Goal: Task Accomplishment & Management: Manage account settings

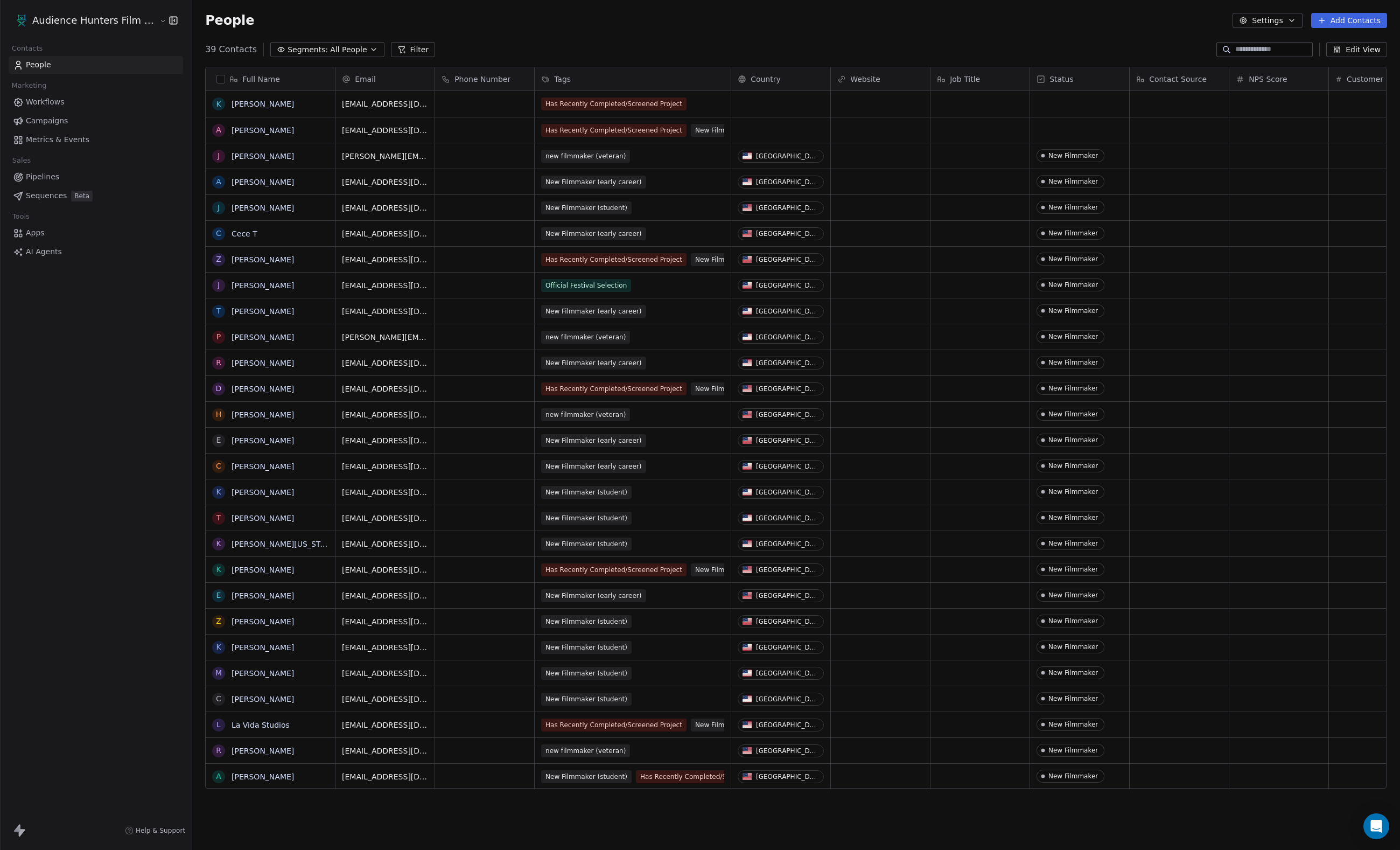
scroll to position [749, 1207]
click at [83, 130] on link "Campaigns" at bounding box center [96, 121] width 175 height 18
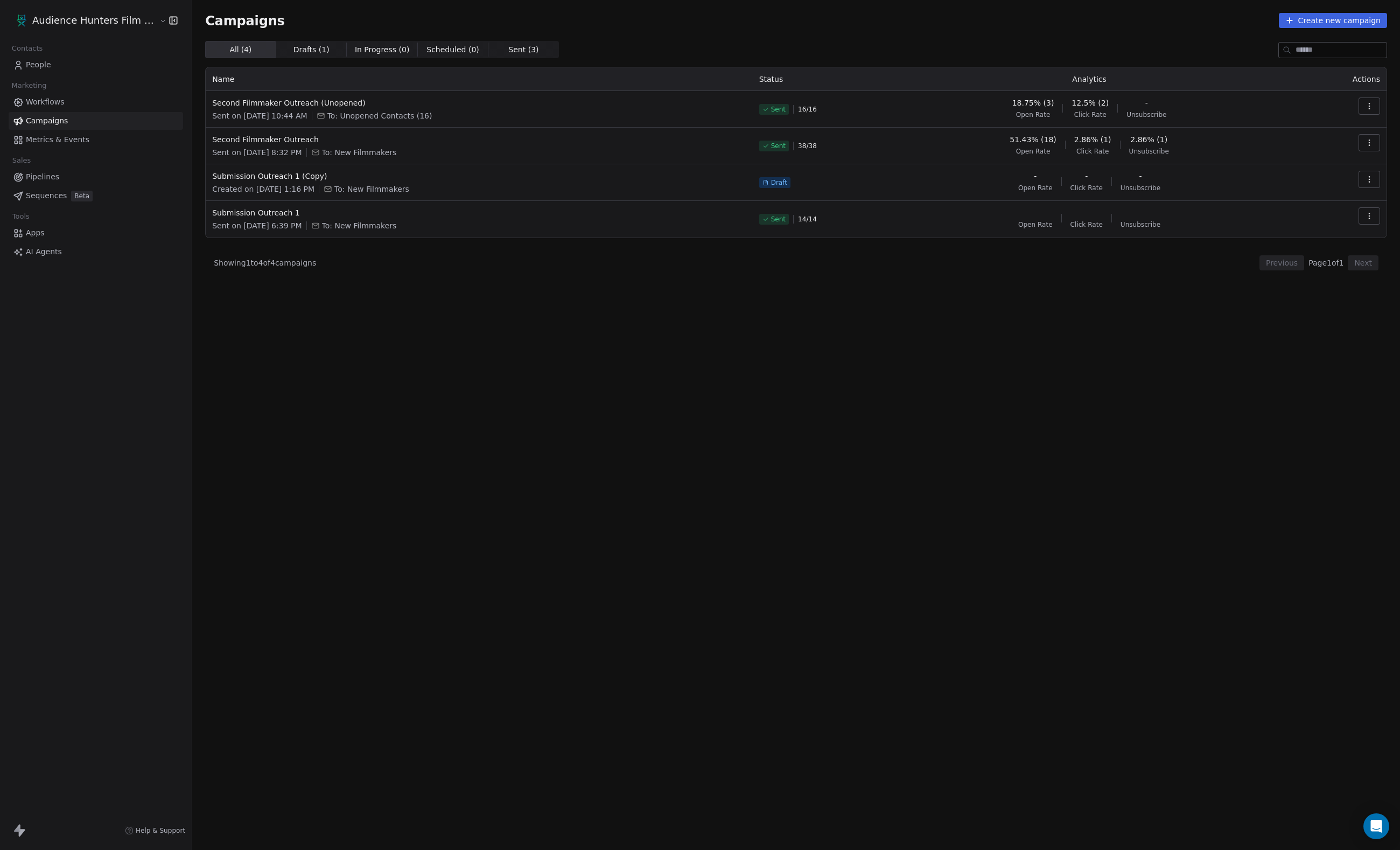
click at [39, 67] on span "People" at bounding box center [38, 65] width 25 height 11
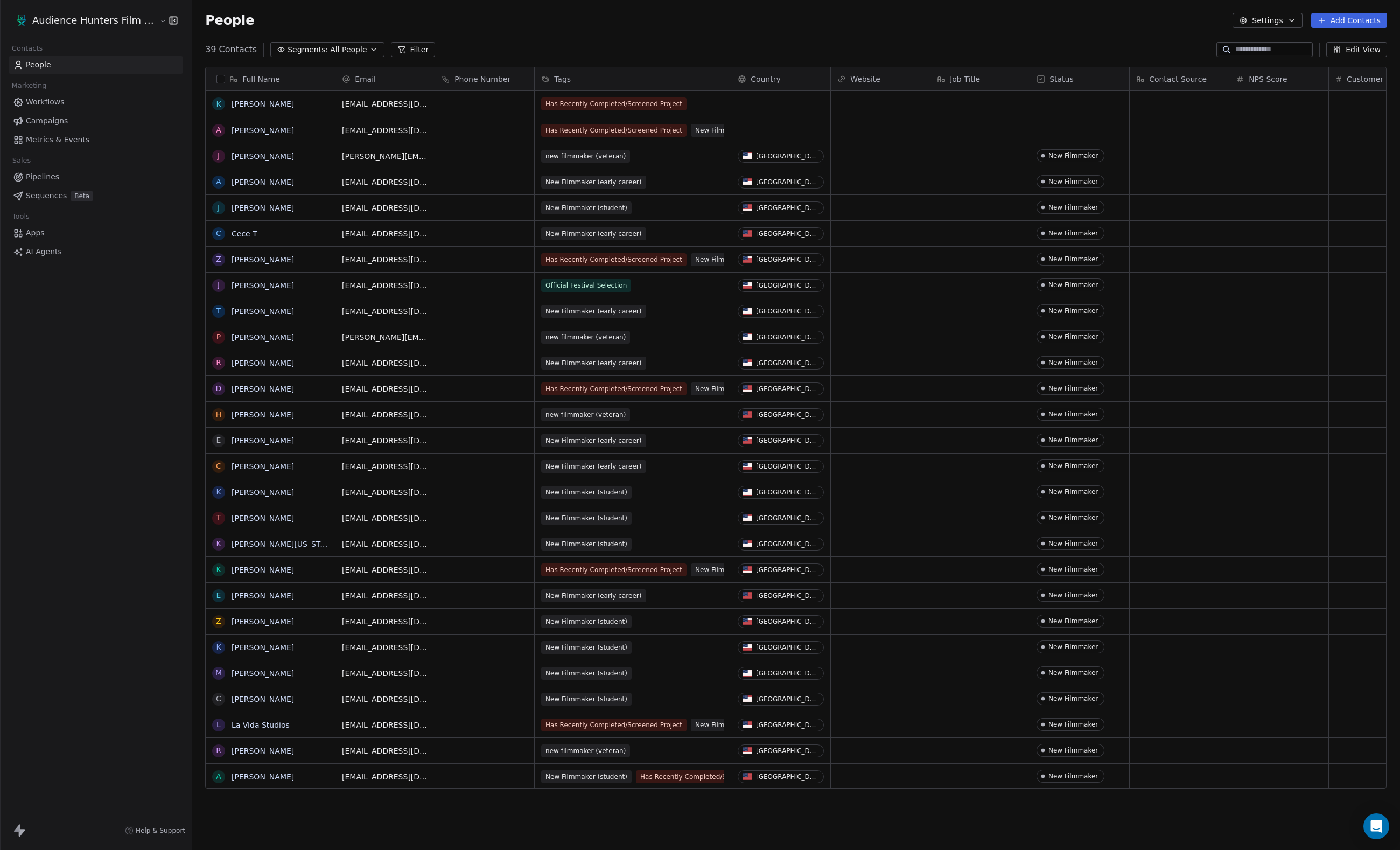
scroll to position [749, 1207]
click at [1269, 25] on button "Settings" at bounding box center [1267, 21] width 70 height 15
click at [1083, 28] on html "Audience Hunters Film Festival Contacts People Marketing Workflows Campaigns Me…" at bounding box center [700, 425] width 1400 height 850
click at [161, 21] on html "Audience Hunters Film Festival Contacts People Marketing Workflows Campaigns Me…" at bounding box center [700, 425] width 1400 height 850
click at [100, 80] on link "Profile Settings" at bounding box center [82, 79] width 131 height 17
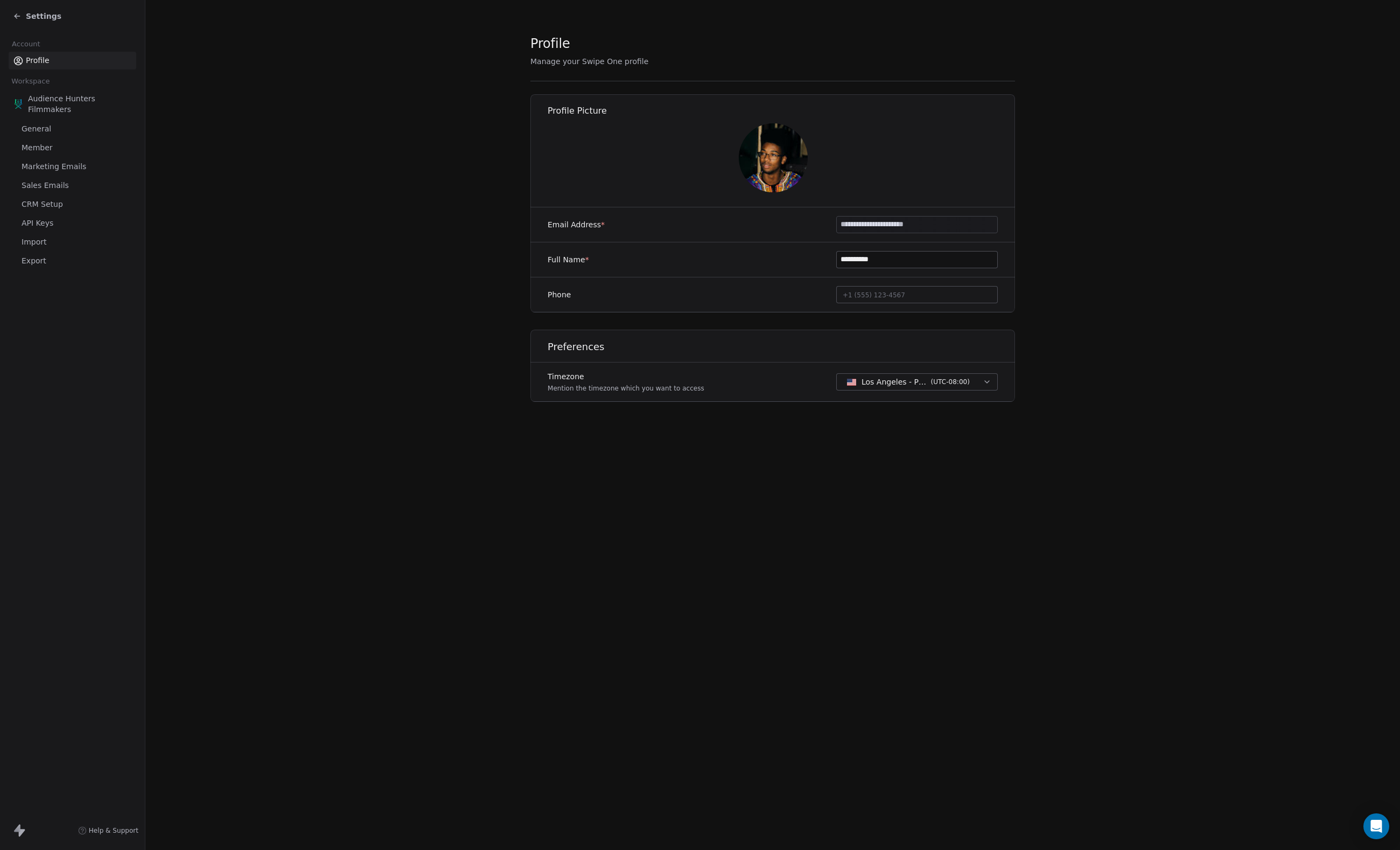
click at [85, 72] on div "Account Profile Workspace Audience Hunters Filmmakers General Member Marketing …" at bounding box center [72, 151] width 145 height 238
click at [53, 153] on span "Member" at bounding box center [37, 148] width 31 height 11
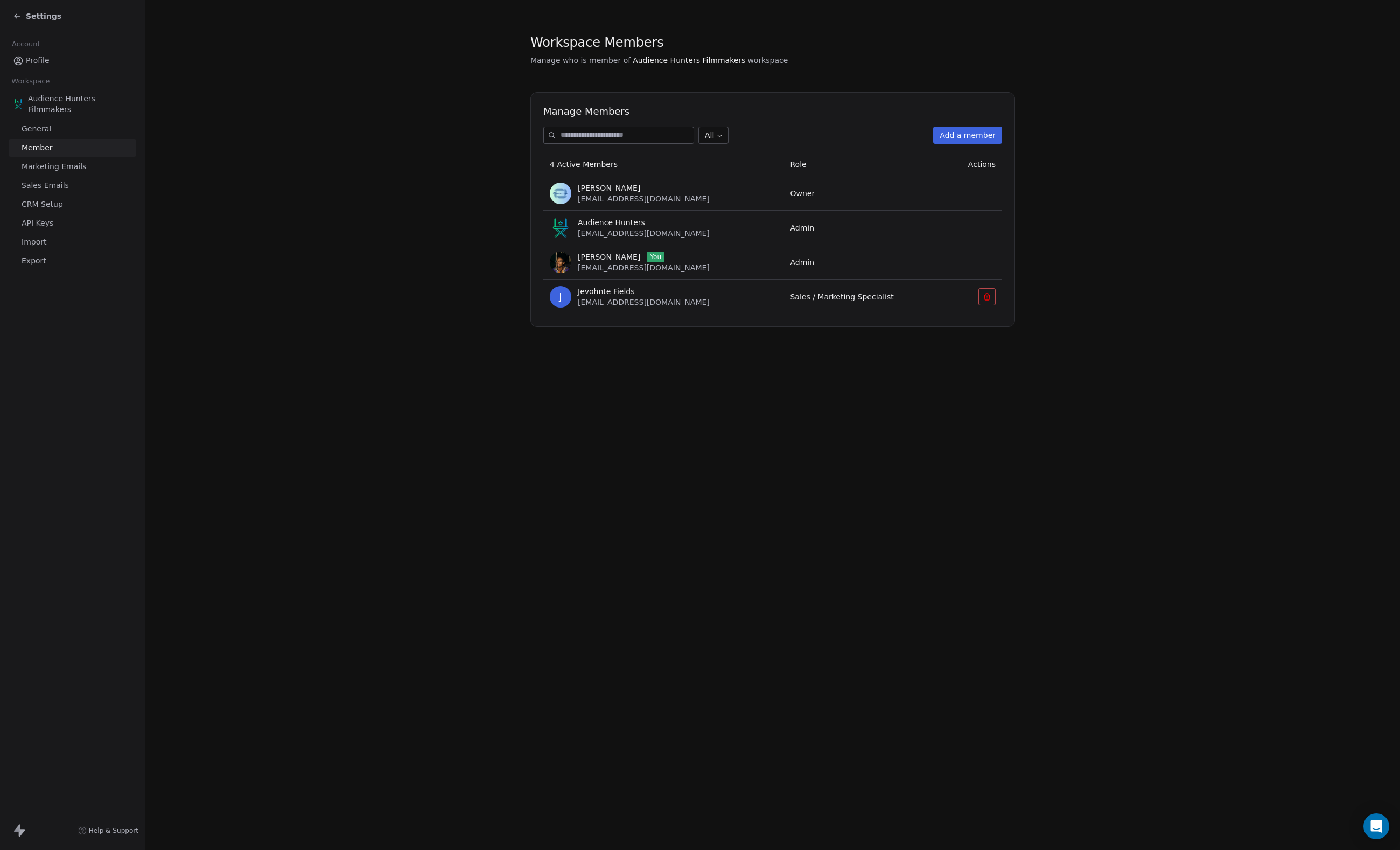
click at [647, 136] on input at bounding box center [627, 135] width 133 height 16
click at [975, 125] on div "Manage Members All Add a member 4 Active Members Role Actions [PERSON_NAME] [EM…" at bounding box center [772, 210] width 484 height 235
click at [972, 139] on button "Add a member" at bounding box center [968, 135] width 69 height 17
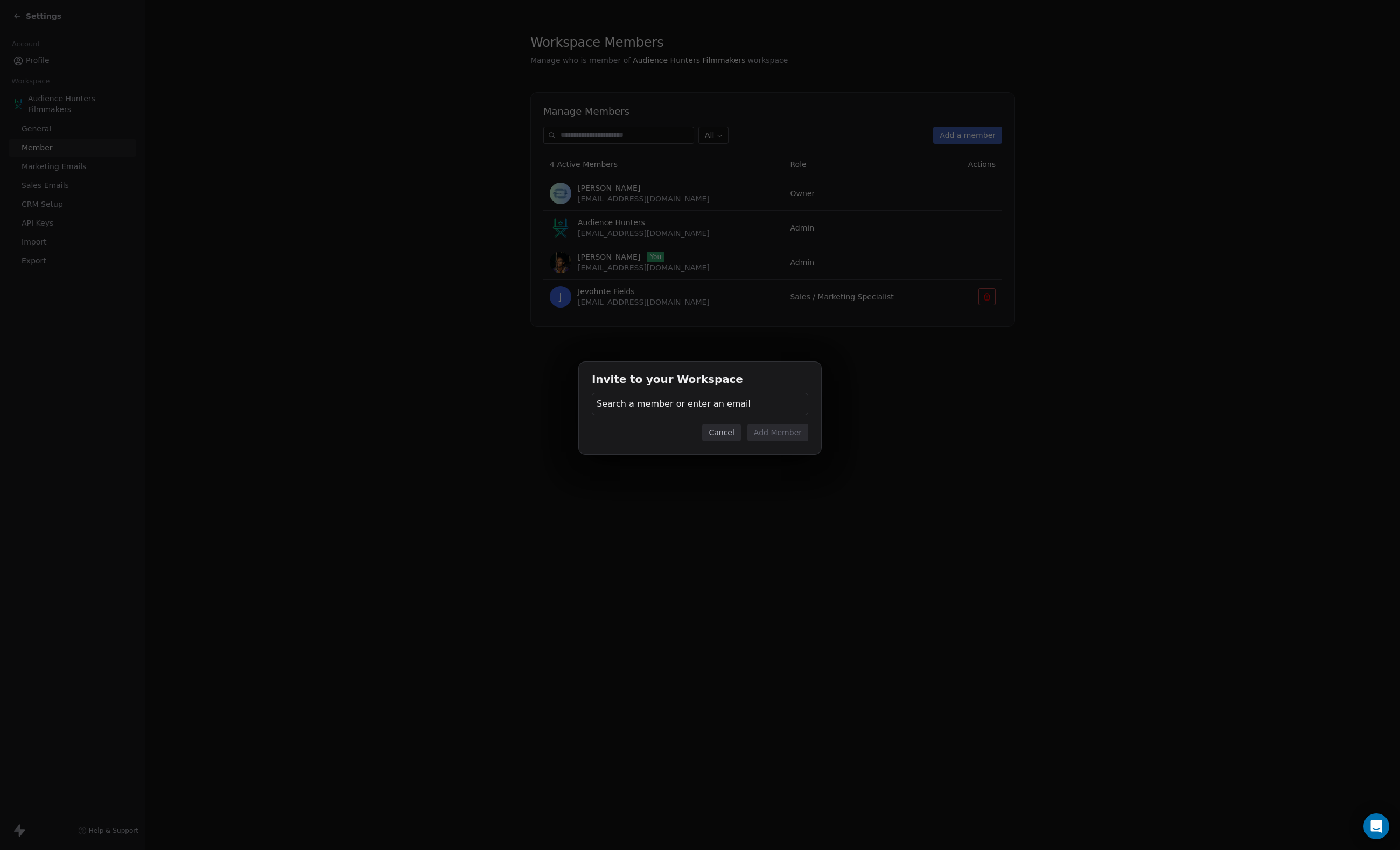
click at [718, 414] on div "Search a member or enter an email" at bounding box center [700, 404] width 216 height 23
click at [718, 400] on div "Invite to your Workspace Search a member or enter an email Cancel Add Member" at bounding box center [700, 424] width 1400 height 160
click at [718, 400] on span "Search a member or enter an email" at bounding box center [673, 404] width 154 height 13
type input "**********"
click at [716, 462] on span "Invite [EMAIL_ADDRESS][DOMAIN_NAME]" at bounding box center [699, 464] width 185 height 11
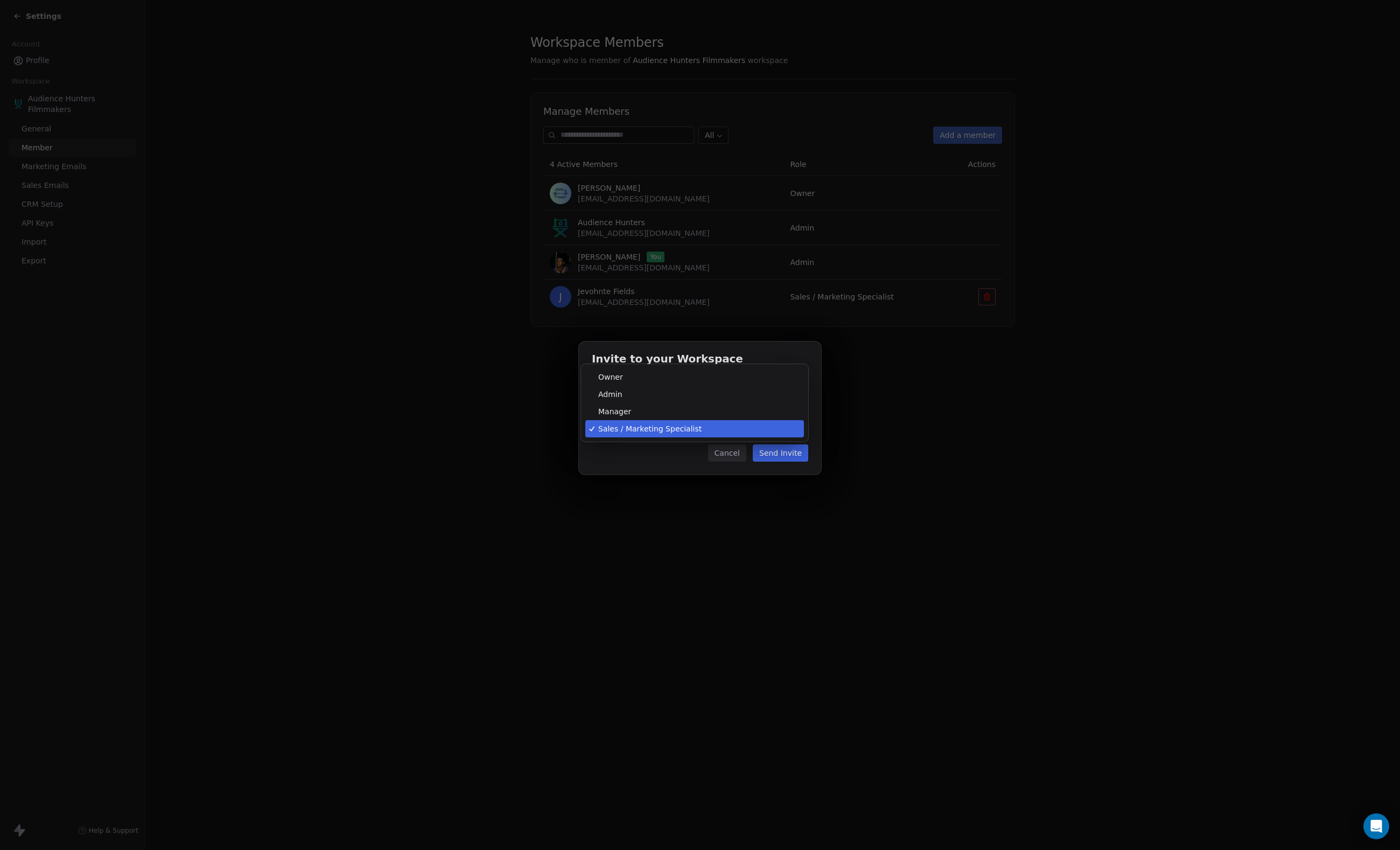
click at [771, 433] on body "Settings Account Profile Workspace Audience Hunters Filmmakers General Member M…" at bounding box center [700, 425] width 1400 height 850
click at [745, 428] on body "Settings Account Profile Workspace Audience Hunters Filmmakers General Member M…" at bounding box center [700, 425] width 1400 height 850
click at [752, 431] on body "Settings Account Profile Workspace Audience Hunters Filmmakers General Member M…" at bounding box center [700, 425] width 1400 height 850
click at [774, 450] on button "Send Invite" at bounding box center [780, 453] width 55 height 17
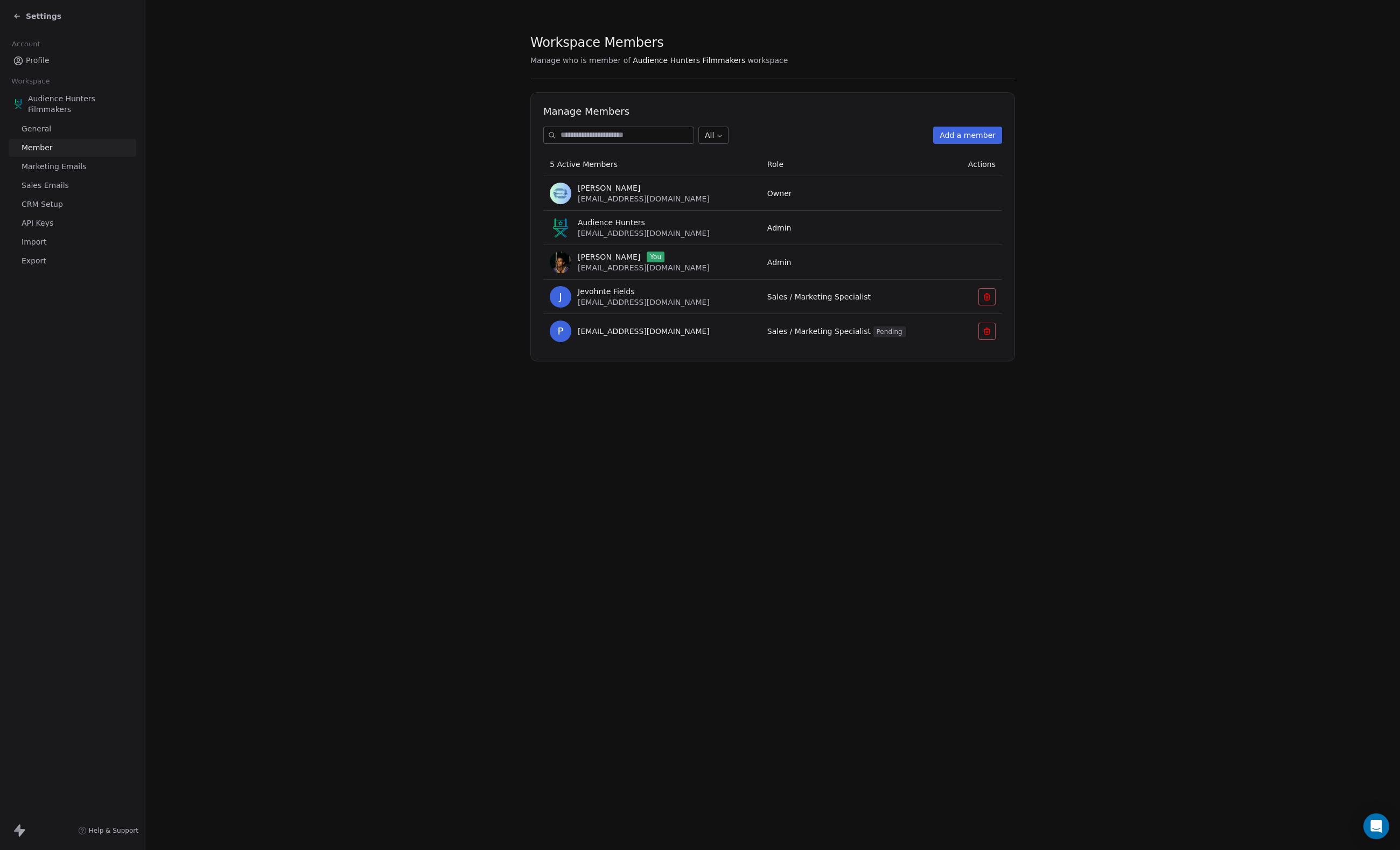
click at [41, 150] on span "Member" at bounding box center [37, 148] width 31 height 11
click at [48, 55] on span "Profile" at bounding box center [38, 60] width 24 height 11
